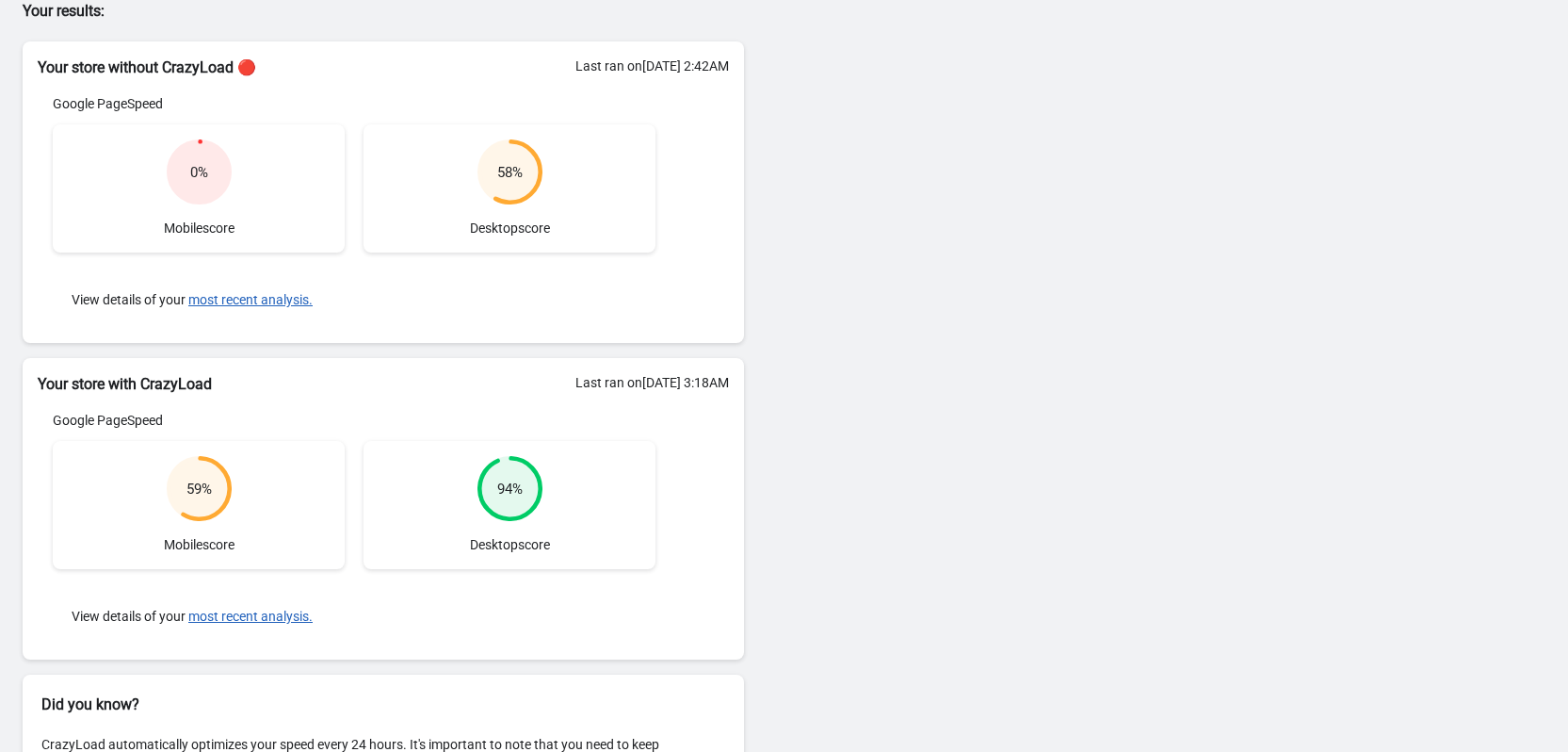
scroll to position [254, 0]
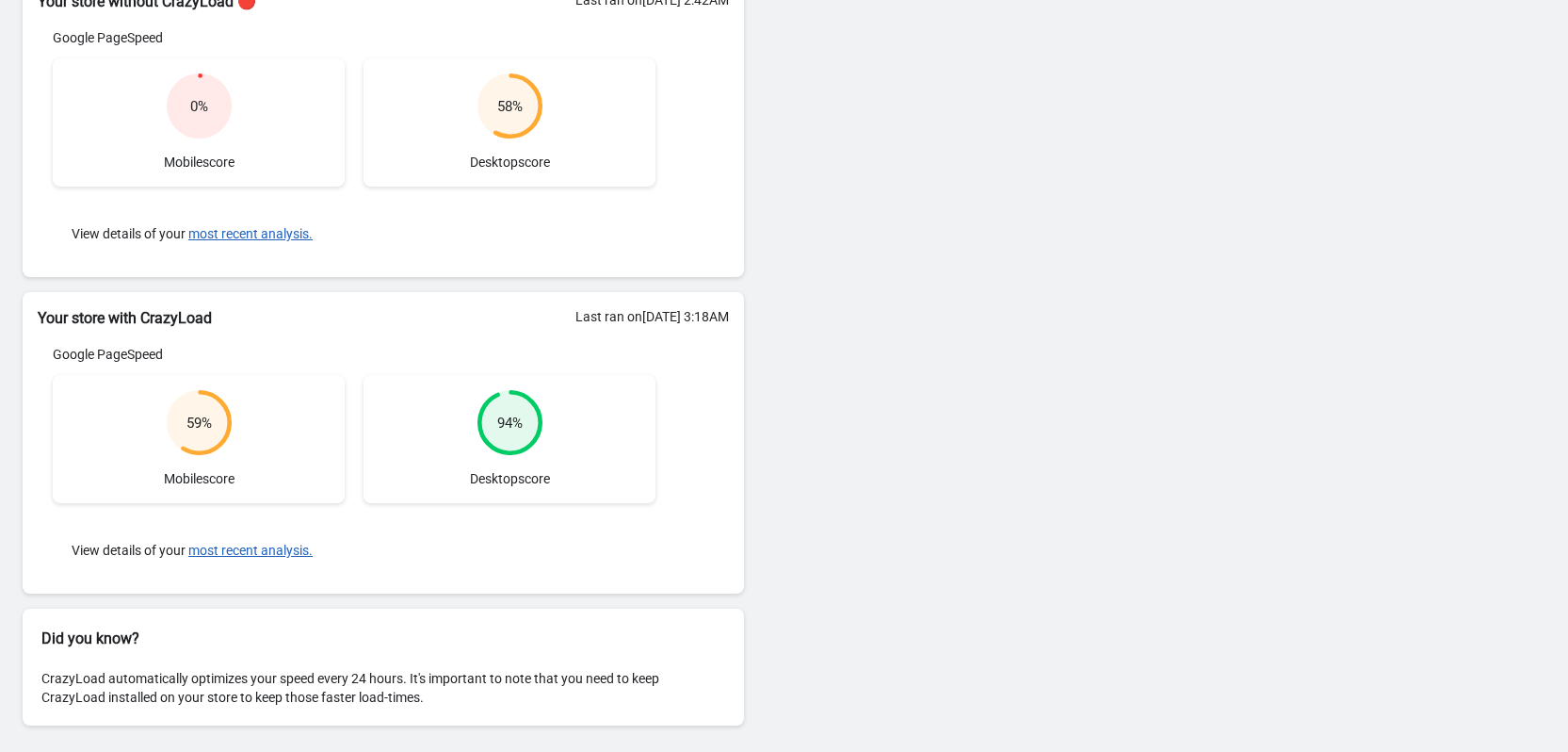
click at [251, 416] on div "59 % Mobile score" at bounding box center [198, 439] width 291 height 128
